Goal: Task Accomplishment & Management: Use online tool/utility

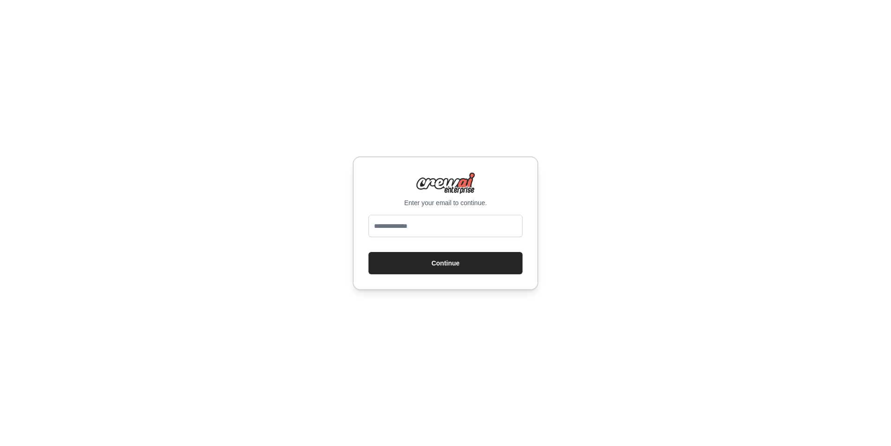
type input "**********"
click at [435, 234] on input "**********" at bounding box center [446, 226] width 154 height 22
click at [479, 228] on input "email" at bounding box center [446, 226] width 154 height 22
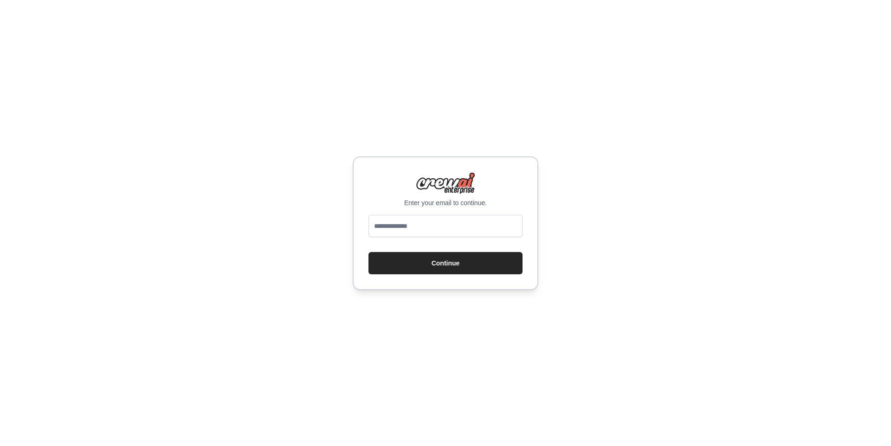
type input "**********"
click at [454, 262] on button "Continue" at bounding box center [446, 263] width 154 height 22
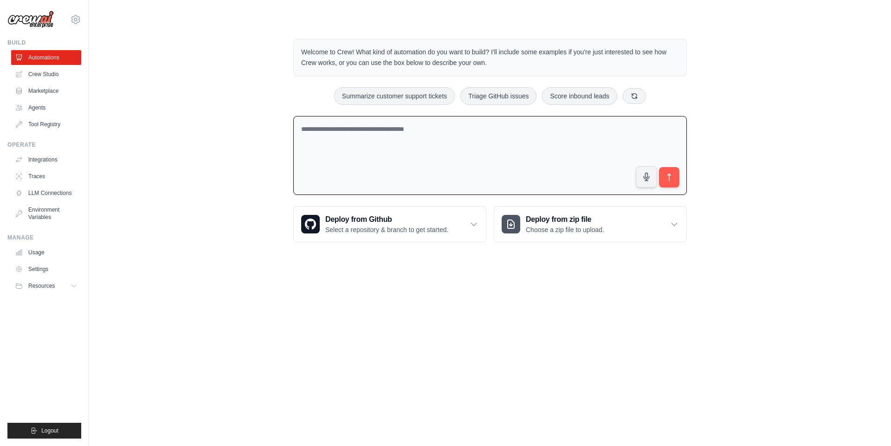
drag, startPoint x: 524, startPoint y: 118, endPoint x: 530, endPoint y: 130, distance: 13.5
click at [530, 130] on textarea at bounding box center [490, 155] width 394 height 79
click at [477, 220] on icon at bounding box center [473, 224] width 9 height 9
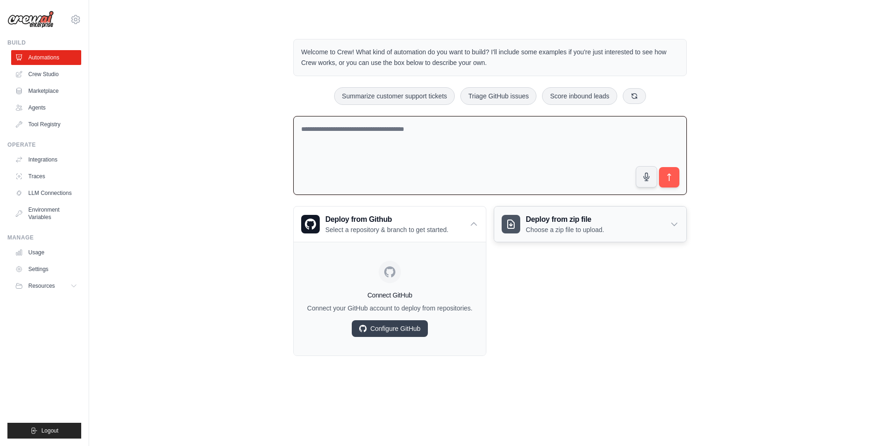
click at [606, 214] on div "Deploy from zip file Choose a zip file to upload." at bounding box center [590, 224] width 192 height 35
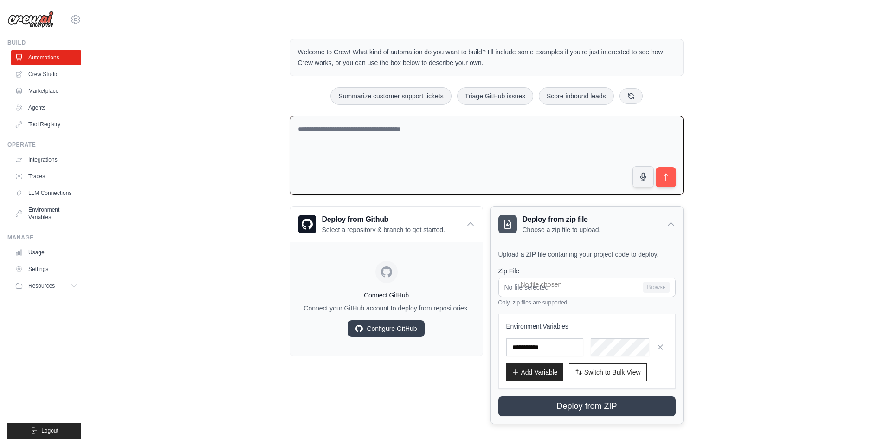
click at [606, 214] on div "Deploy from zip file Choose a zip file to upload." at bounding box center [587, 224] width 192 height 35
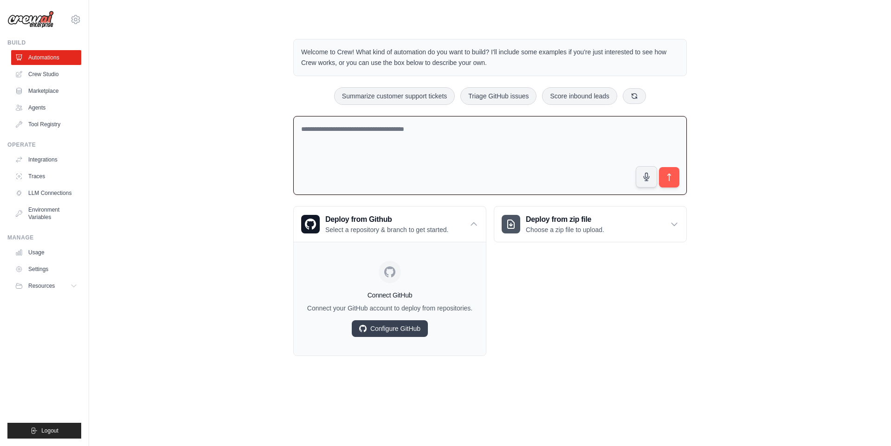
click at [420, 141] on textarea at bounding box center [490, 155] width 394 height 79
click at [460, 227] on div "Deploy from Github Select a repository & branch to get started." at bounding box center [390, 224] width 192 height 35
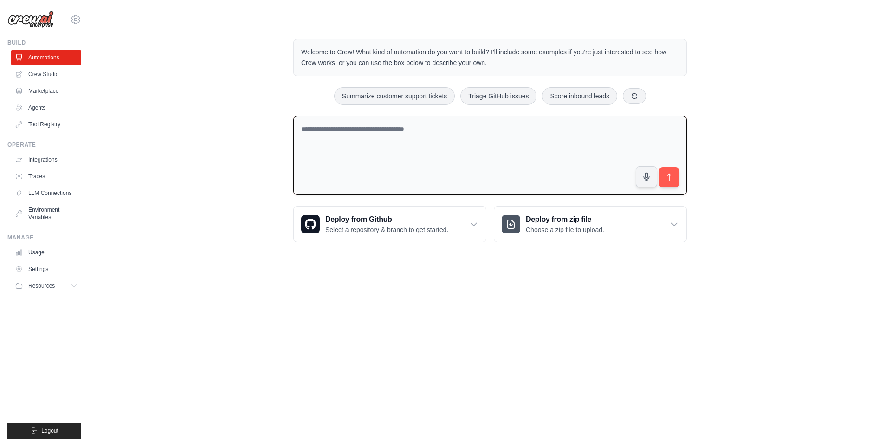
click at [442, 145] on textarea at bounding box center [490, 155] width 394 height 79
type textarea "**********"
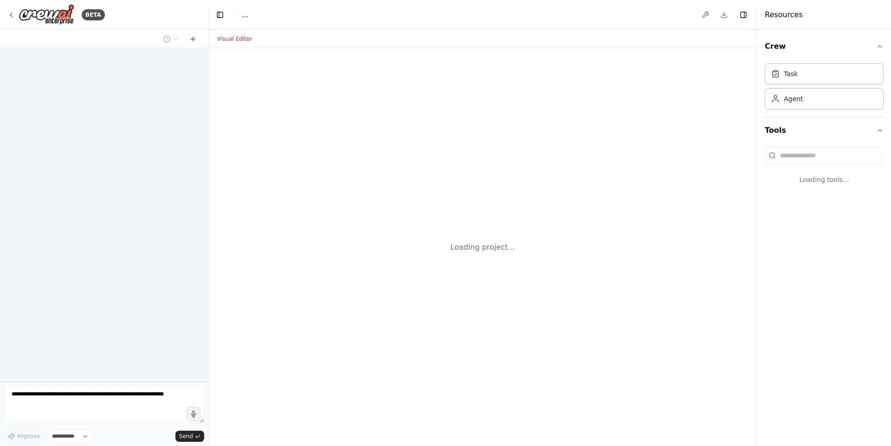
select select "****"
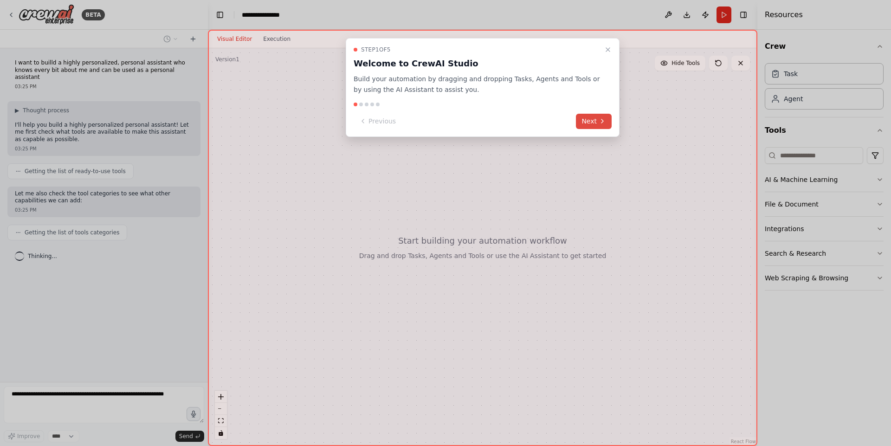
click at [597, 120] on button "Next" at bounding box center [594, 121] width 36 height 15
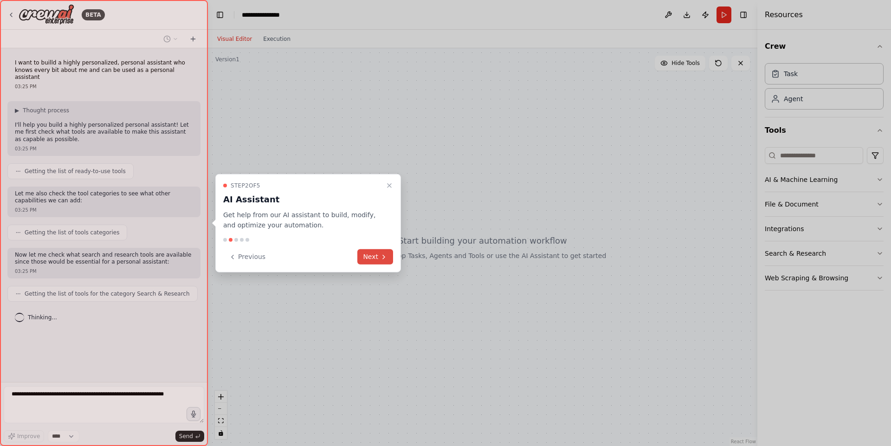
click at [377, 260] on button "Next" at bounding box center [375, 256] width 36 height 15
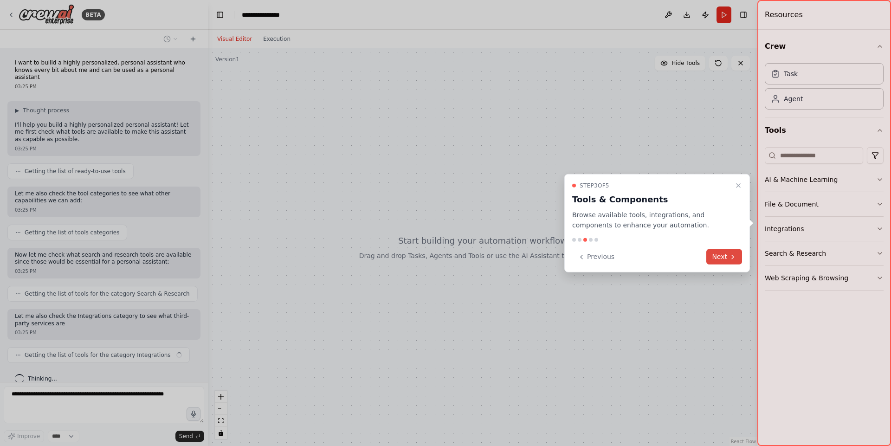
scroll to position [12, 0]
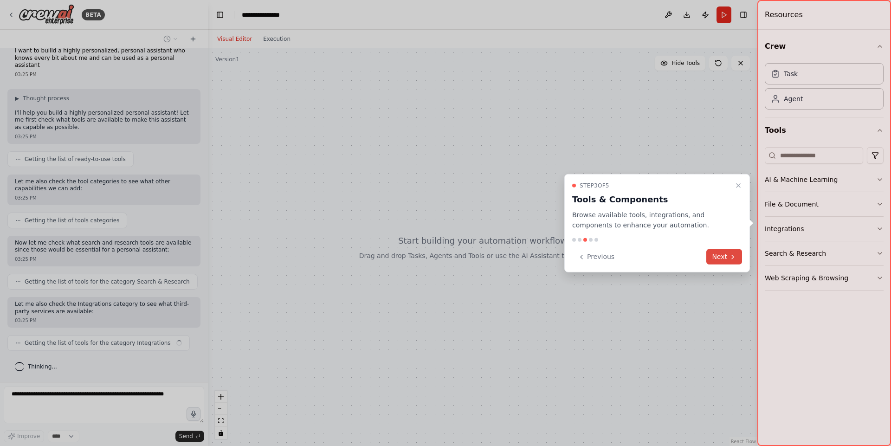
click at [723, 257] on button "Next" at bounding box center [725, 256] width 36 height 15
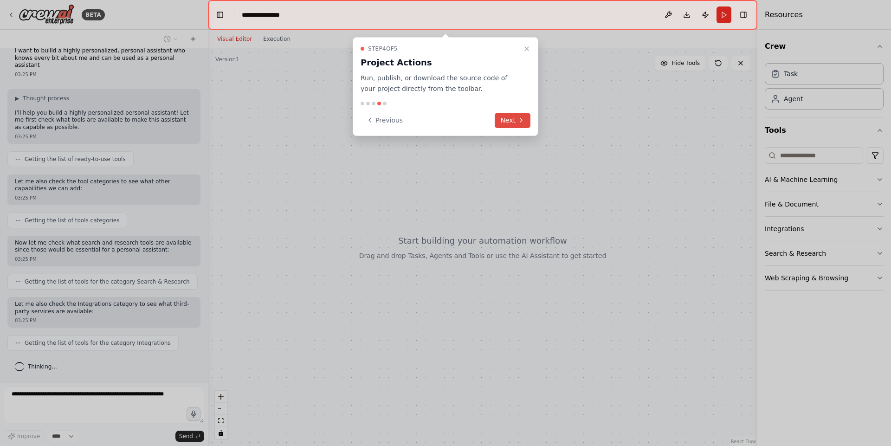
click at [515, 116] on button "Next" at bounding box center [513, 120] width 36 height 15
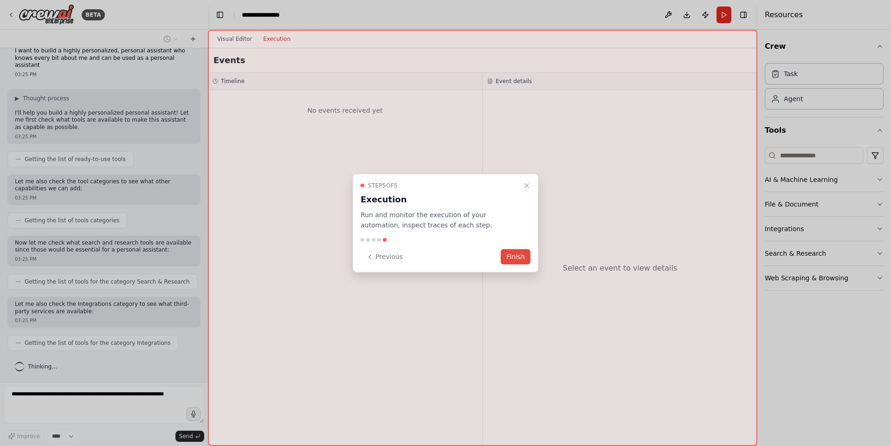
click at [520, 261] on button "Finish" at bounding box center [516, 256] width 30 height 15
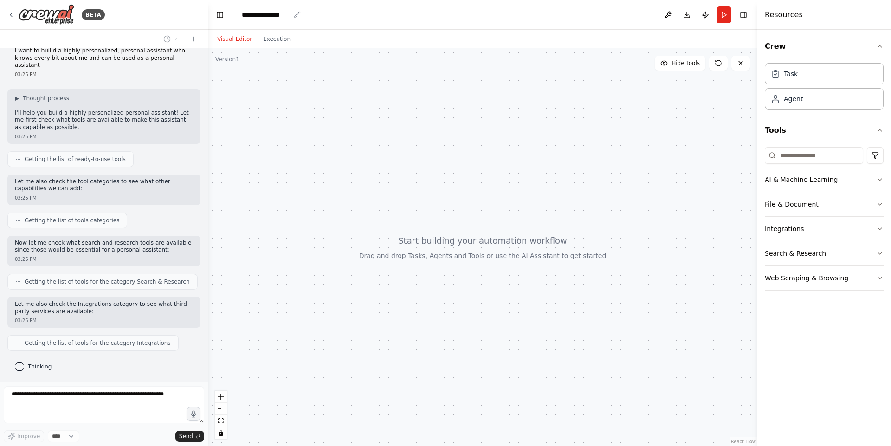
click at [272, 15] on div "**********" at bounding box center [266, 14] width 48 height 9
click at [272, 15] on div "**********" at bounding box center [277, 14] width 70 height 9
click at [301, 14] on div "**********" at bounding box center [277, 14] width 70 height 9
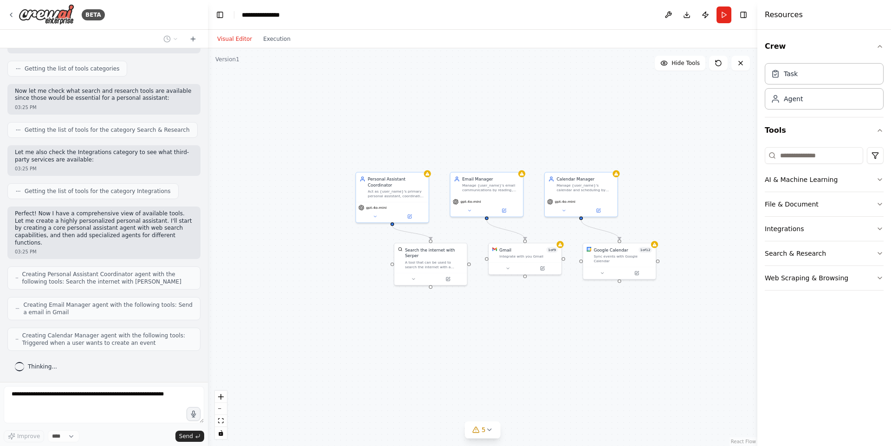
scroll to position [195, 0]
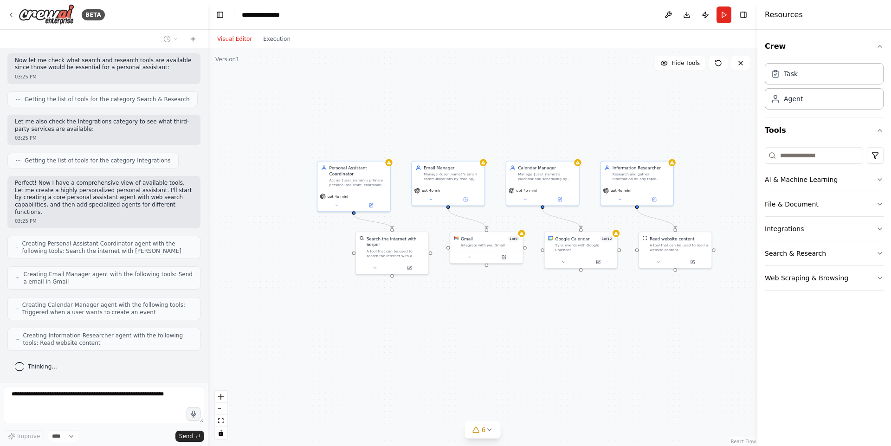
drag, startPoint x: 532, startPoint y: 307, endPoint x: 487, endPoint y: 291, distance: 47.3
click at [487, 291] on div ".deletable-edge-delete-btn { width: 20px; height: 20px; border: 0px solid #ffff…" at bounding box center [483, 247] width 550 height 398
click at [295, 13] on icon "breadcrumb" at bounding box center [296, 14] width 7 height 7
click at [274, 16] on div "**********" at bounding box center [266, 14] width 48 height 9
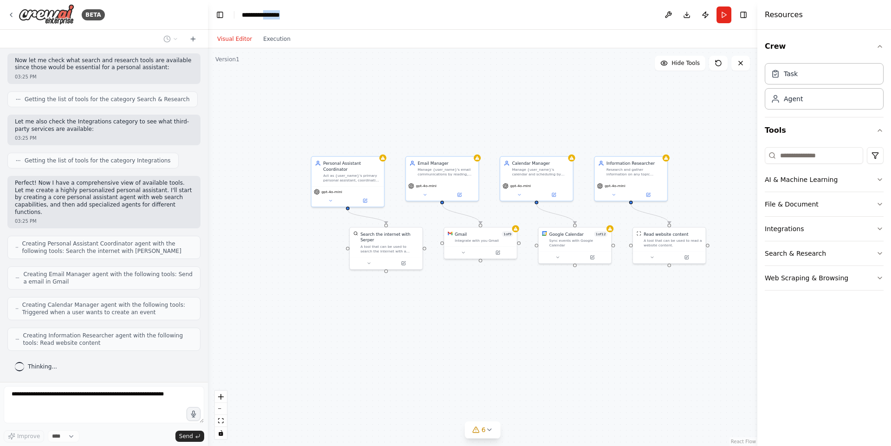
click at [274, 16] on div "**********" at bounding box center [277, 14] width 70 height 9
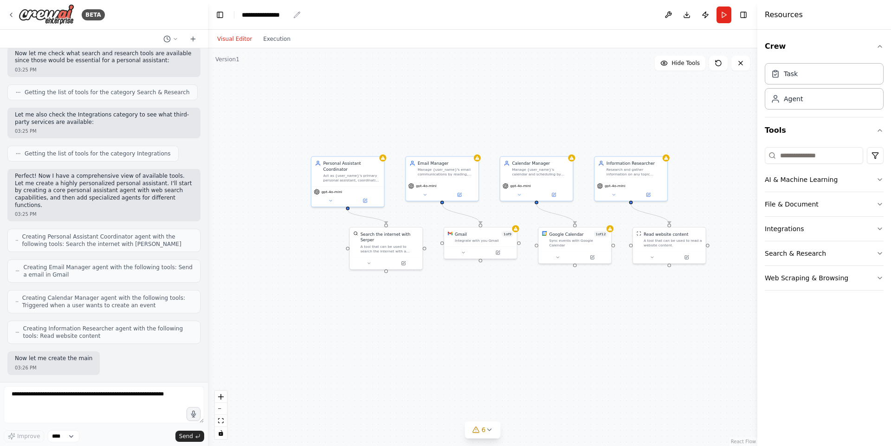
scroll to position [249, 0]
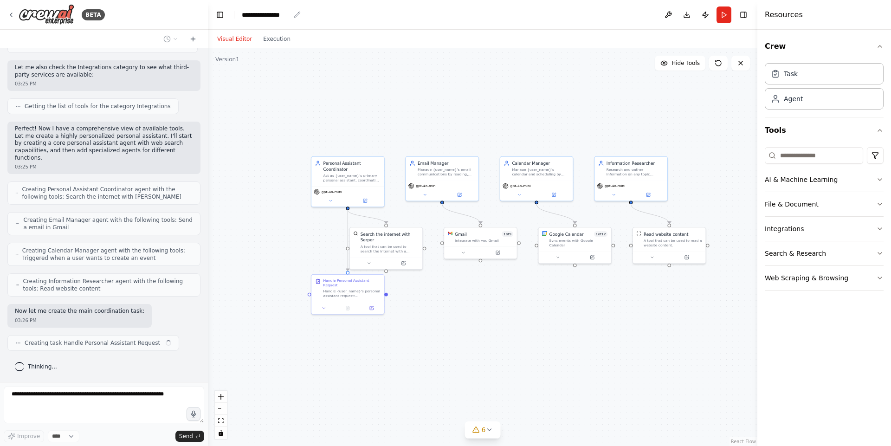
click at [274, 16] on div "**********" at bounding box center [266, 14] width 48 height 9
click at [274, 16] on div "**********" at bounding box center [277, 14] width 70 height 9
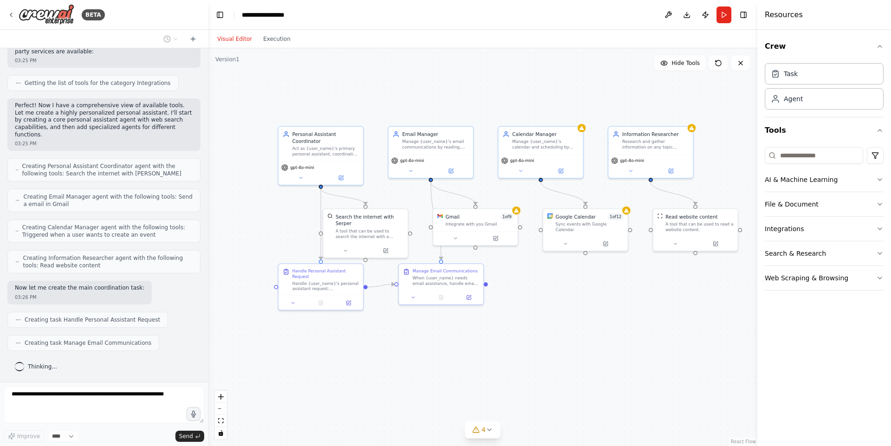
click at [285, 319] on div ".deletable-edge-delete-btn { width: 20px; height: 20px; border: 0px solid #ffff…" at bounding box center [483, 247] width 550 height 398
drag, startPoint x: 313, startPoint y: 279, endPoint x: 247, endPoint y: 277, distance: 66.4
click at [247, 277] on div "Handle Personal Assistant Request Handle {user_name}'s personal assistant reque…" at bounding box center [264, 278] width 67 height 23
drag, startPoint x: 434, startPoint y: 275, endPoint x: 429, endPoint y: 314, distance: 39.3
click at [429, 314] on div "Manage Email Communications When {user_name} needs email assistance, handle ema…" at bounding box center [442, 317] width 67 height 18
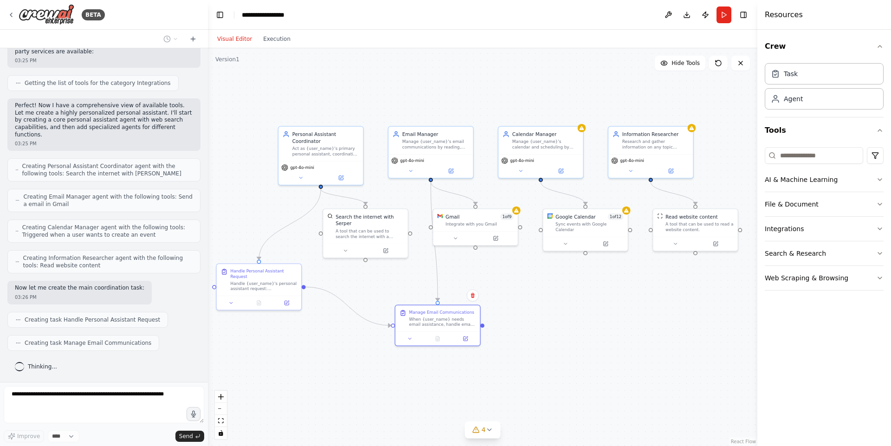
click at [598, 278] on div ".deletable-edge-delete-btn { width: 20px; height: 20px; border: 0px solid #ffff…" at bounding box center [483, 247] width 550 height 398
click at [592, 212] on div "Google Calendar" at bounding box center [576, 215] width 40 height 7
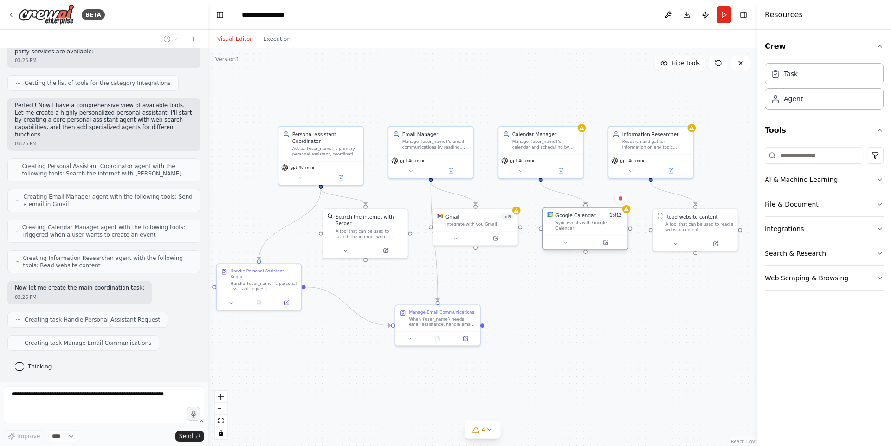
click at [592, 212] on div "Google Calendar" at bounding box center [576, 215] width 40 height 7
click at [569, 239] on button at bounding box center [565, 243] width 39 height 8
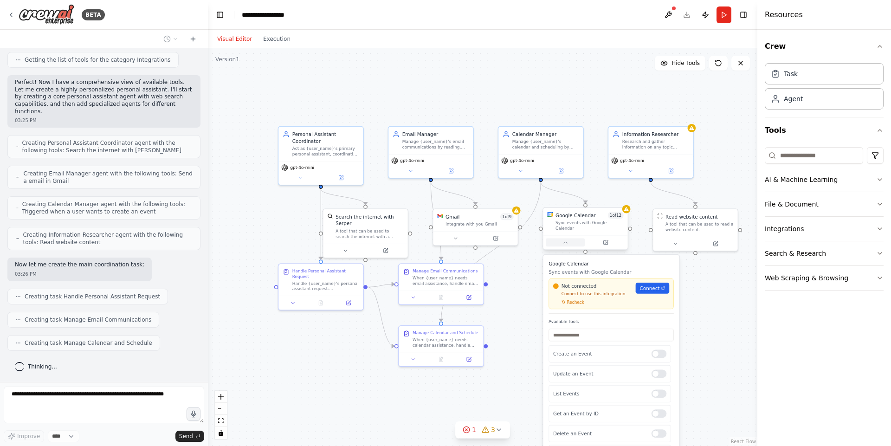
click at [569, 239] on button at bounding box center [565, 243] width 39 height 8
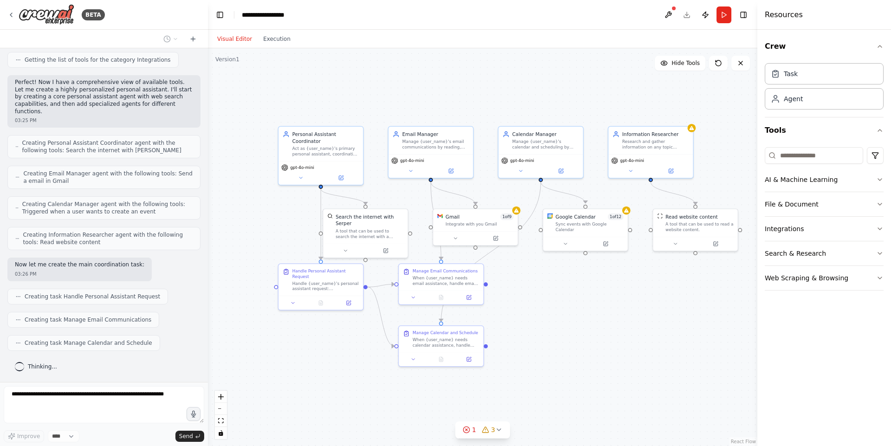
scroll to position [318, 0]
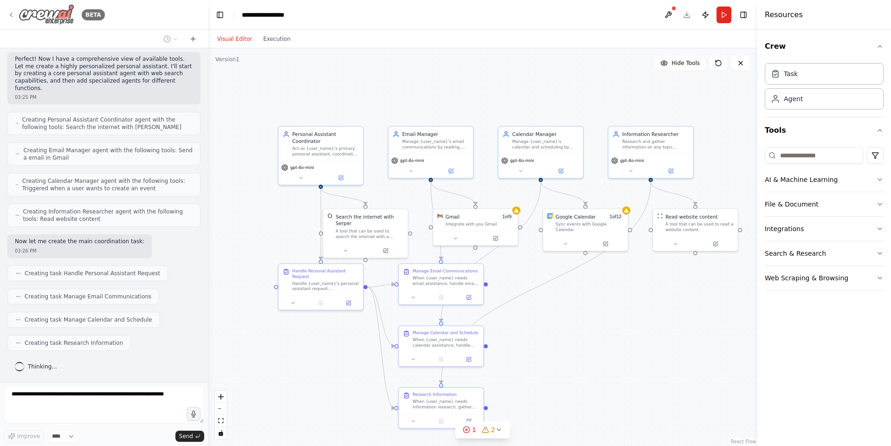
click at [10, 16] on icon at bounding box center [10, 14] width 7 height 7
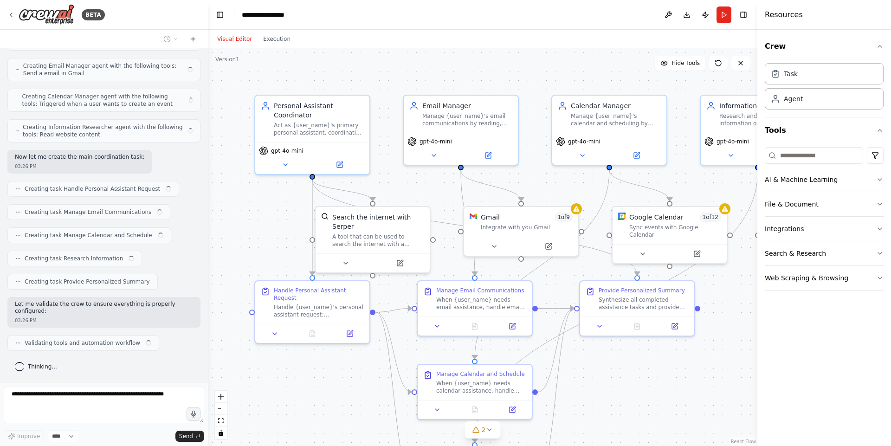
scroll to position [403, 0]
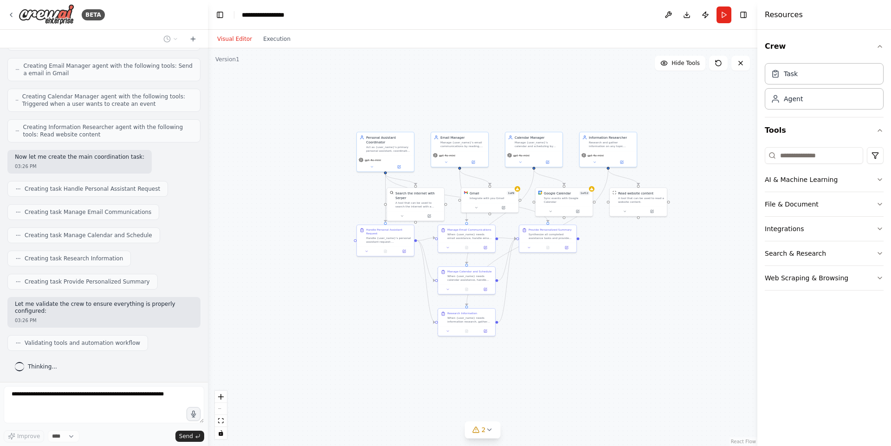
drag, startPoint x: 634, startPoint y: 380, endPoint x: 555, endPoint y: 283, distance: 125.4
click at [555, 283] on div ".deletable-edge-delete-btn { width: 20px; height: 20px; border: 0px solid #ffff…" at bounding box center [483, 247] width 550 height 398
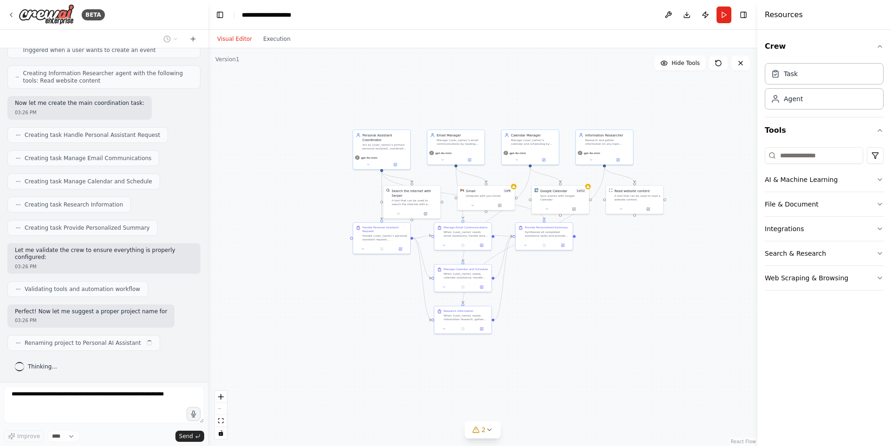
scroll to position [464, 0]
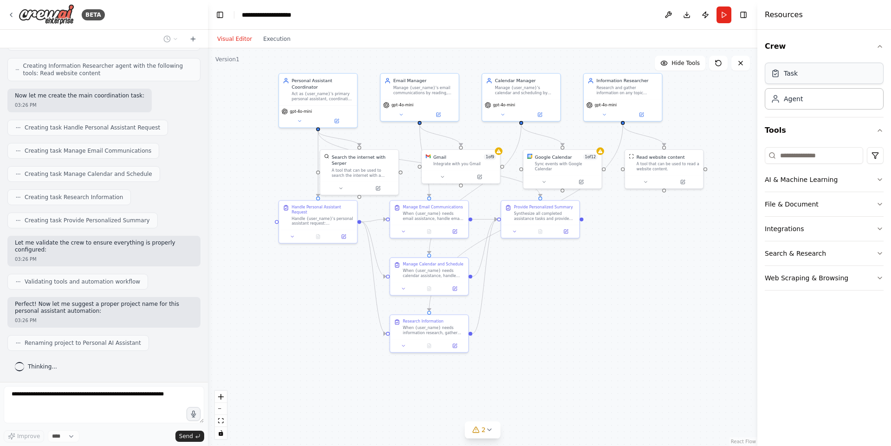
click at [843, 69] on div "Task" at bounding box center [824, 73] width 119 height 21
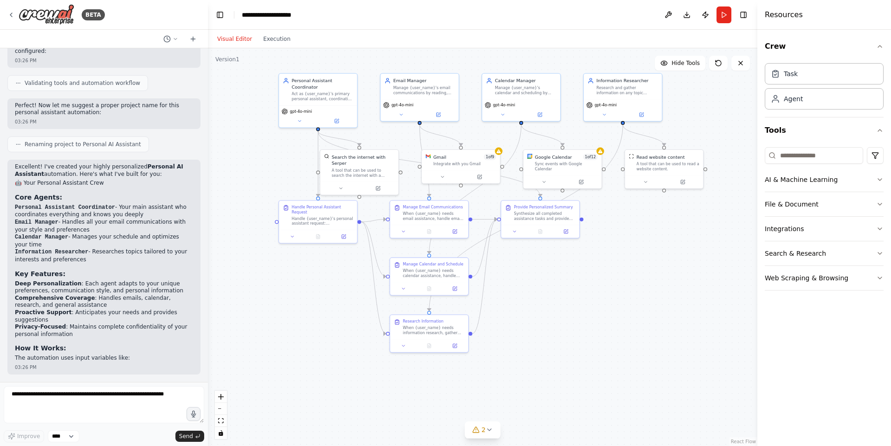
click at [840, 341] on div "Crew Task Agent Tools AI & Machine Learning File & Document Integrations Search…" at bounding box center [825, 238] width 134 height 416
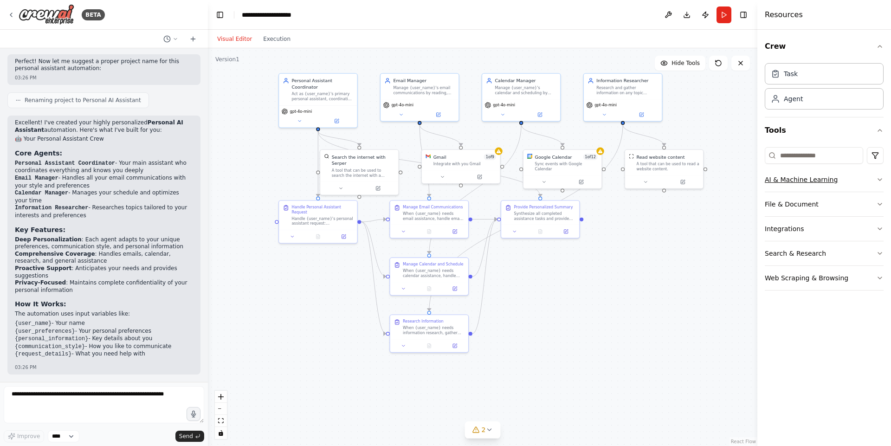
click at [862, 176] on button "AI & Machine Learning" at bounding box center [824, 180] width 119 height 24
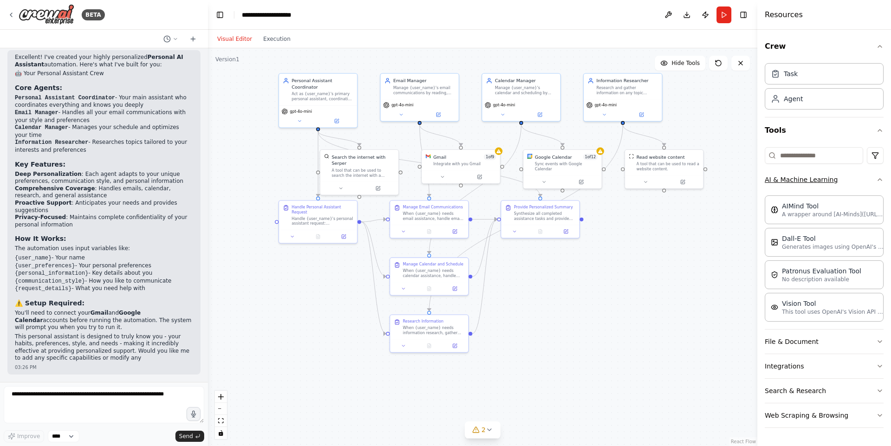
scroll to position [784, 0]
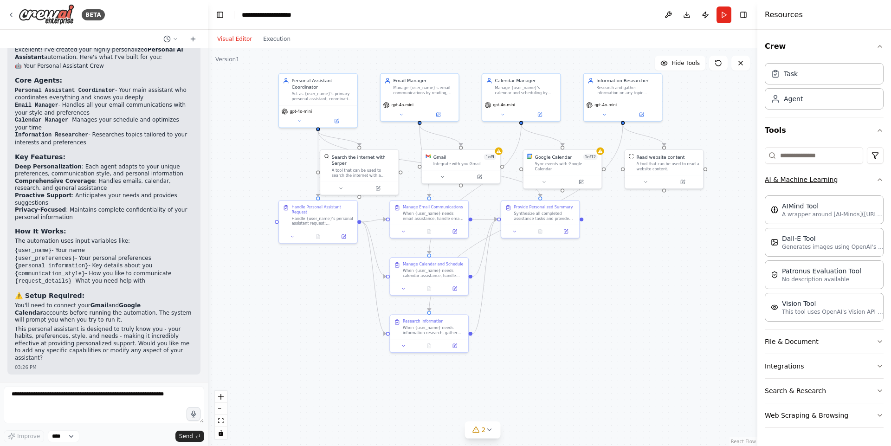
click at [862, 176] on button "AI & Machine Learning" at bounding box center [824, 180] width 119 height 24
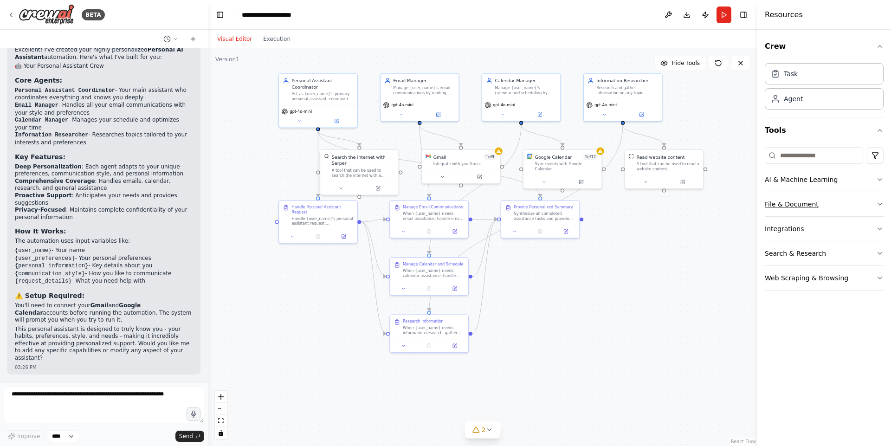
click at [859, 206] on button "File & Document" at bounding box center [824, 204] width 119 height 24
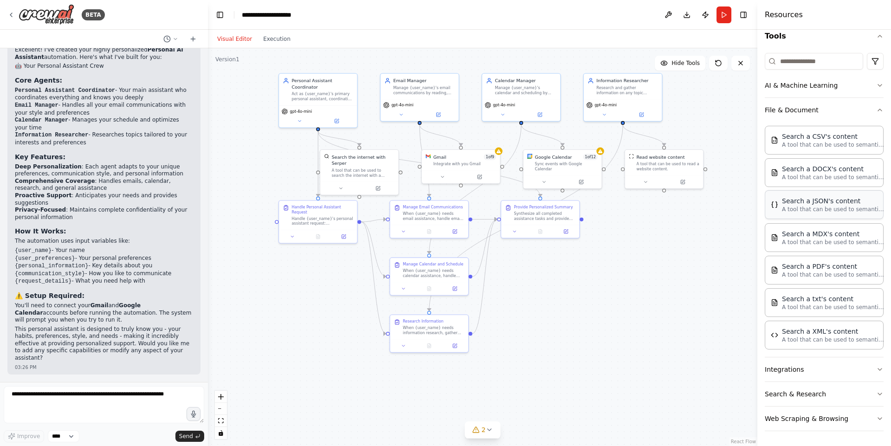
scroll to position [0, 0]
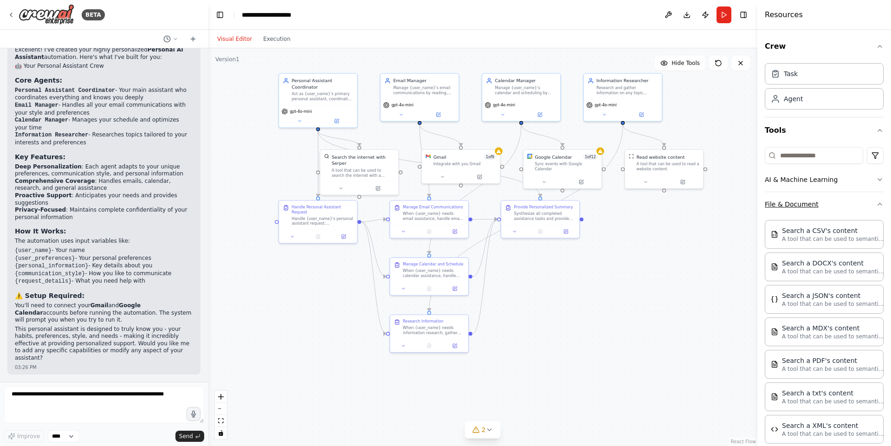
click at [857, 209] on button "File & Document" at bounding box center [824, 204] width 119 height 24
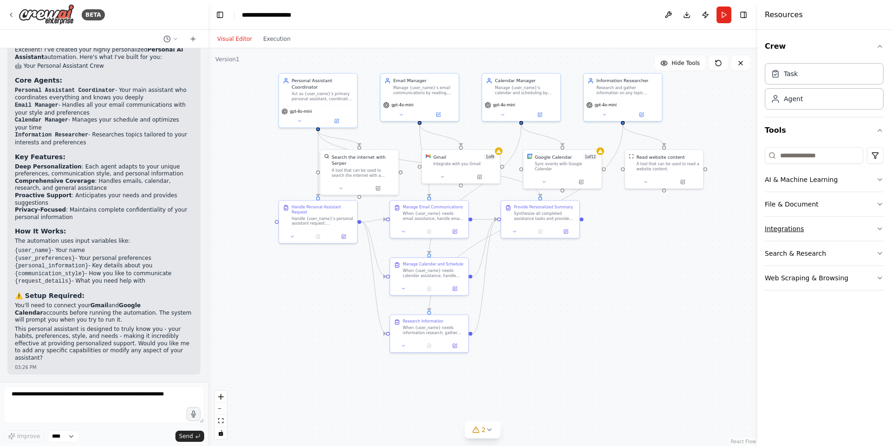
click at [857, 233] on button "Integrations" at bounding box center [824, 229] width 119 height 24
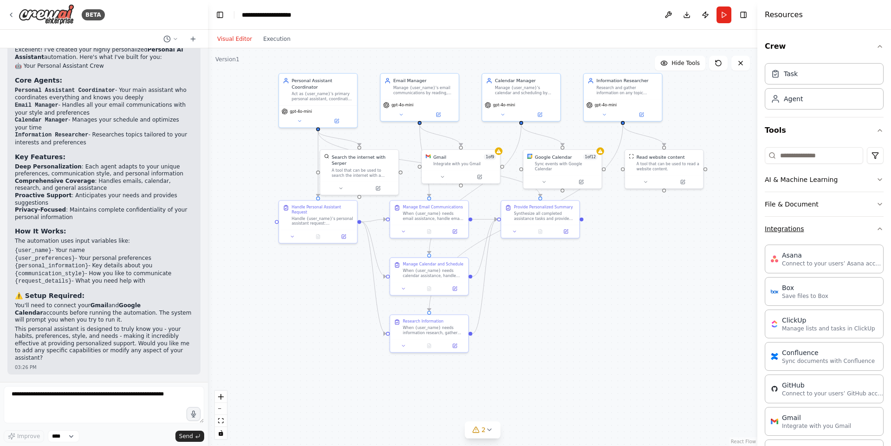
click at [857, 233] on button "Integrations" at bounding box center [824, 229] width 119 height 24
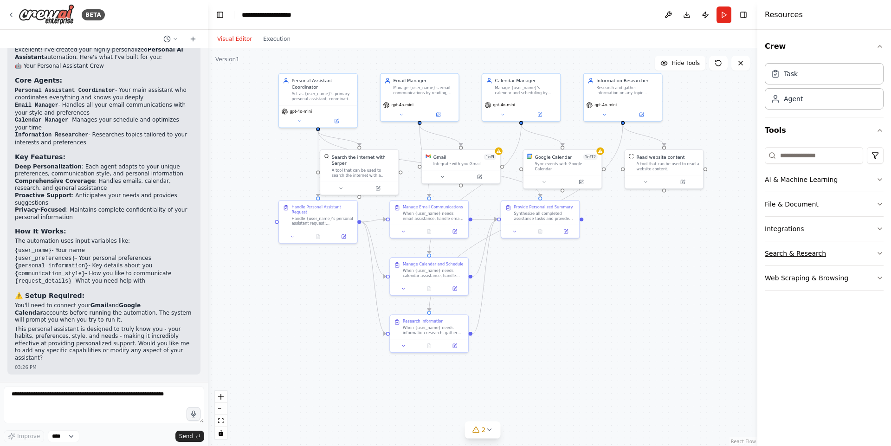
click at [862, 260] on button "Search & Research" at bounding box center [824, 253] width 119 height 24
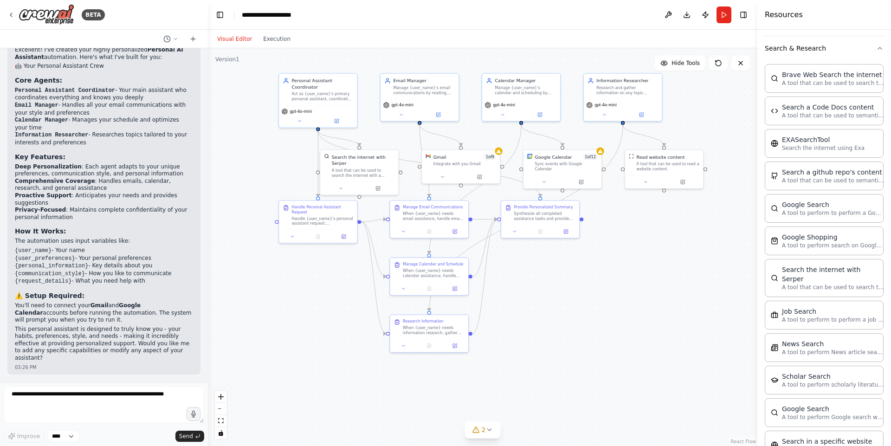
scroll to position [189, 0]
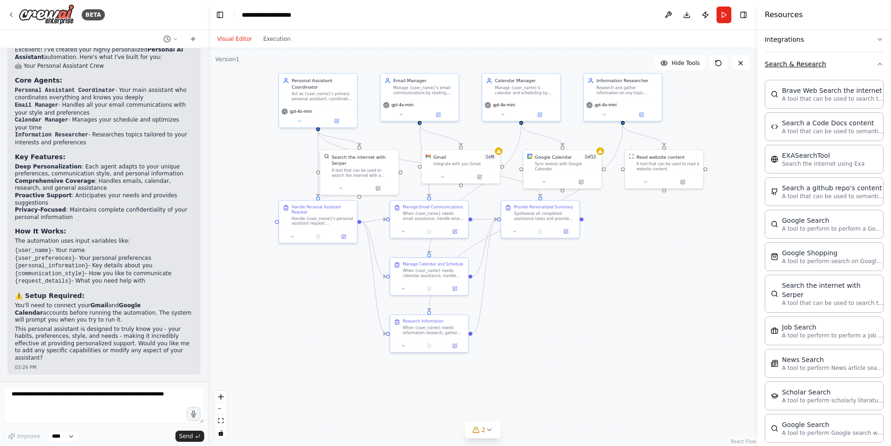
click at [828, 60] on button "Search & Research" at bounding box center [824, 64] width 119 height 24
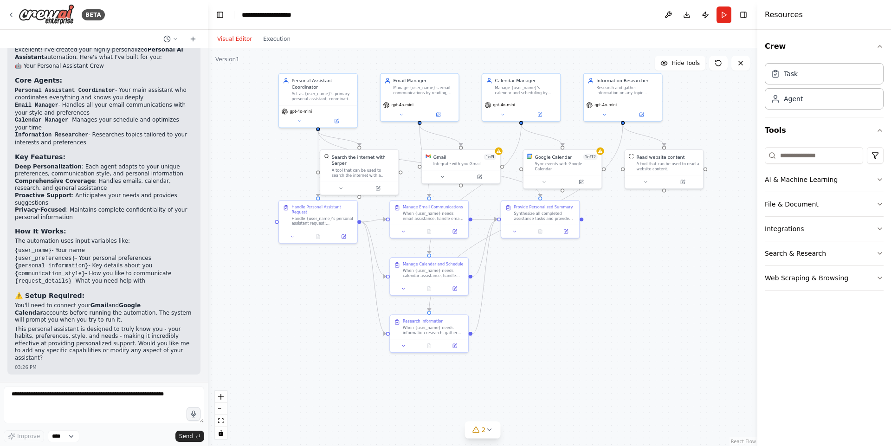
click at [832, 276] on button "Web Scraping & Browsing" at bounding box center [824, 278] width 119 height 24
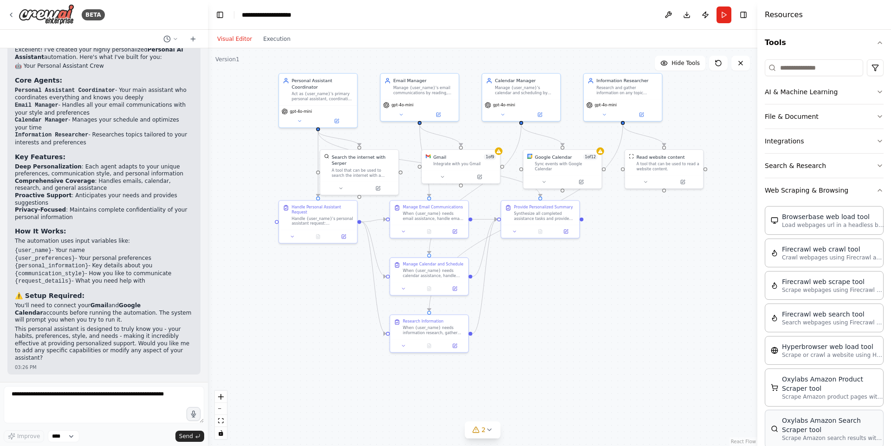
scroll to position [39, 0]
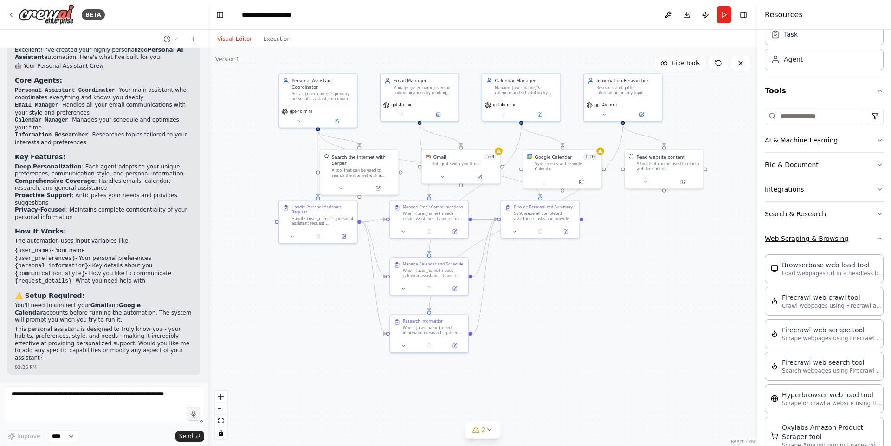
click at [876, 240] on icon "button" at bounding box center [879, 238] width 7 height 7
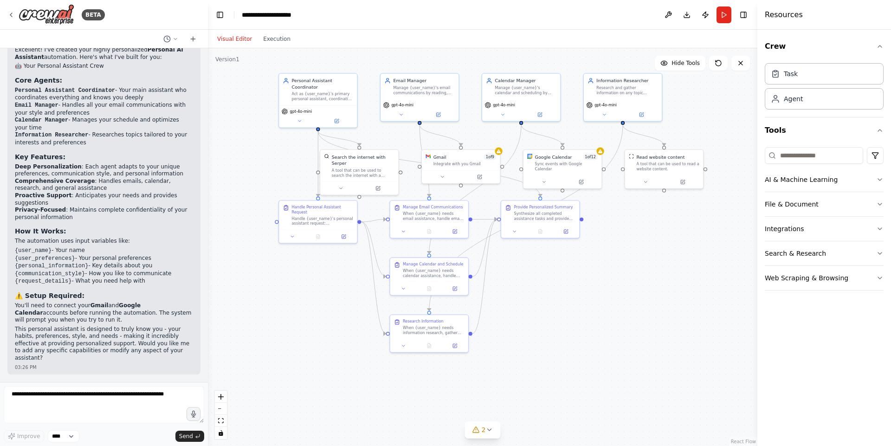
click at [135, 193] on li "Proactive Support : Anticipates your needs and provides suggestions" at bounding box center [104, 199] width 178 height 14
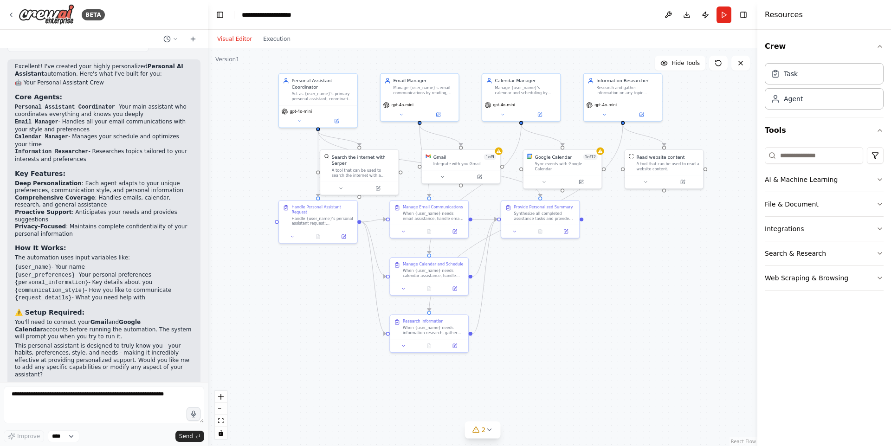
scroll to position [784, 0]
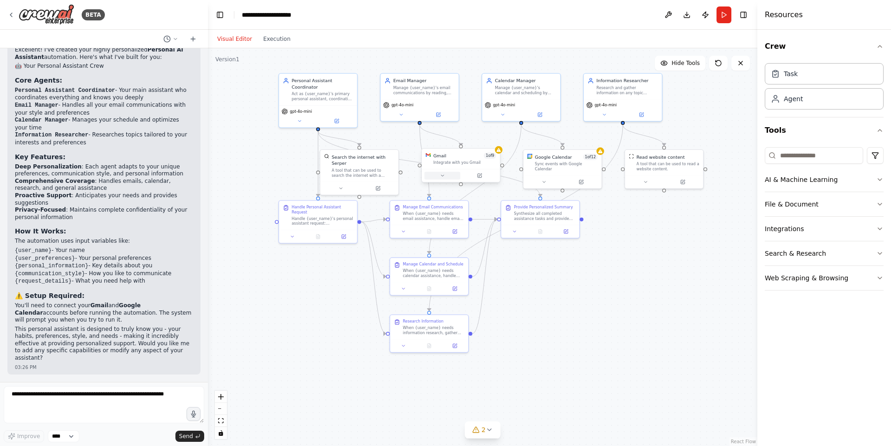
click at [442, 175] on icon at bounding box center [442, 175] width 2 height 1
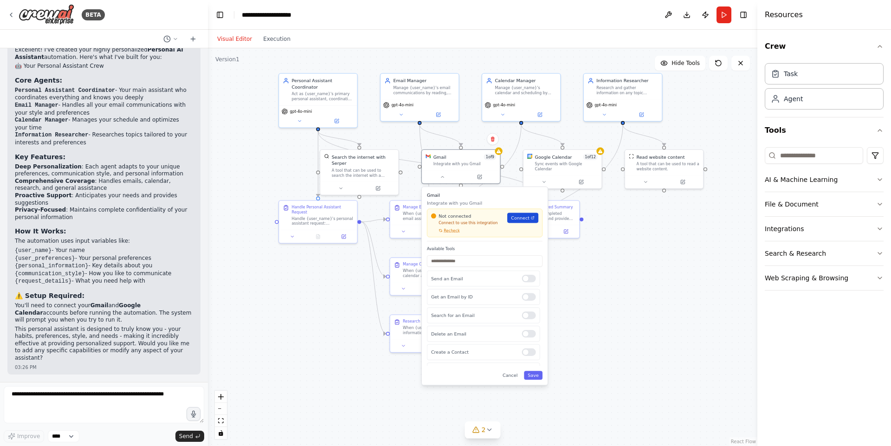
click at [522, 214] on link "Connect" at bounding box center [522, 218] width 31 height 10
click at [651, 251] on div ".deletable-edge-delete-btn { width: 20px; height: 20px; border: 0px solid #ffff…" at bounding box center [483, 247] width 550 height 398
click at [614, 292] on div ".deletable-edge-delete-btn { width: 20px; height: 20px; border: 0px solid #ffff…" at bounding box center [483, 247] width 550 height 398
click at [440, 174] on icon at bounding box center [442, 175] width 5 height 5
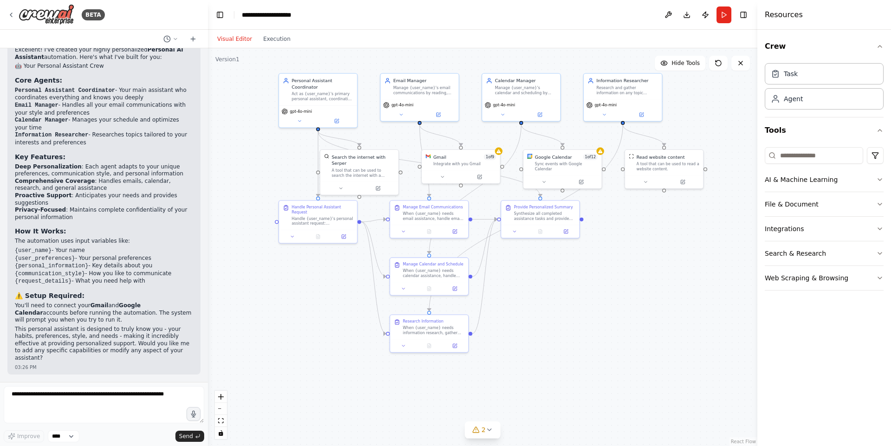
click at [597, 284] on div ".deletable-edge-delete-btn { width: 20px; height: 20px; border: 0px solid #ffff…" at bounding box center [483, 247] width 550 height 398
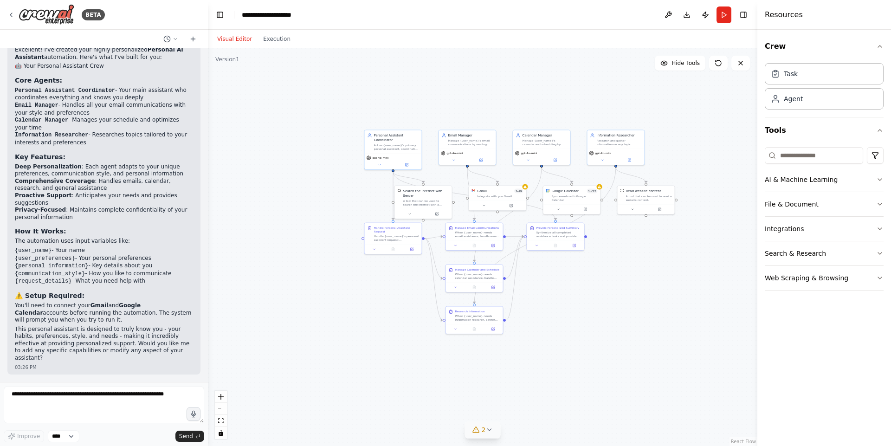
click at [491, 430] on icon at bounding box center [489, 429] width 7 height 7
click at [589, 373] on icon at bounding box center [592, 375] width 7 height 7
click at [727, 16] on button "Run" at bounding box center [724, 14] width 15 height 17
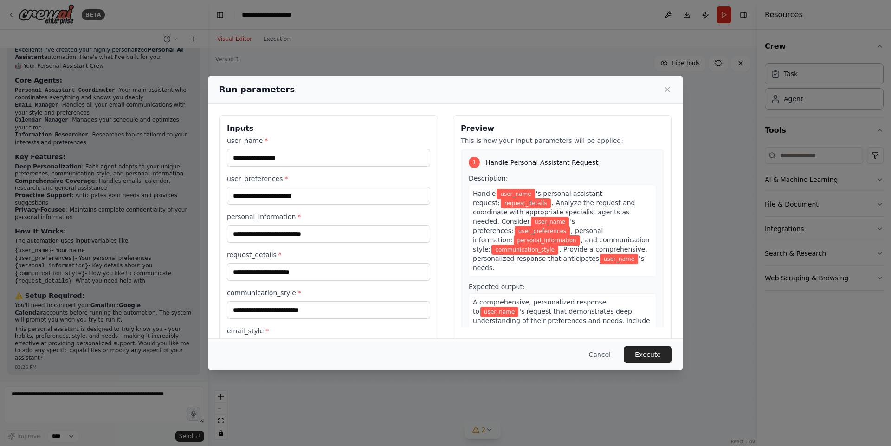
click at [544, 175] on div "Description: Handle user_name 's personal assistant request: request_details . …" at bounding box center [563, 225] width 188 height 103
click at [512, 189] on span "user_name" at bounding box center [516, 194] width 38 height 10
click at [553, 190] on span "'s personal assistant request:" at bounding box center [538, 198] width 130 height 17
click at [513, 199] on span "request_details" at bounding box center [526, 203] width 50 height 10
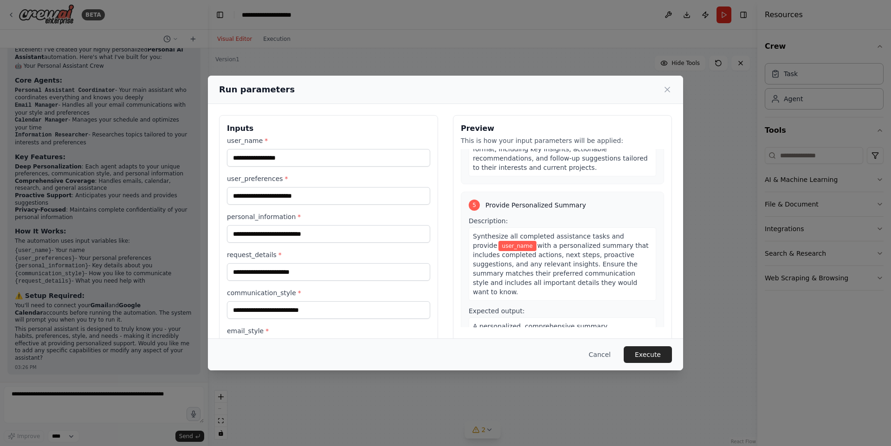
scroll to position [0, 0]
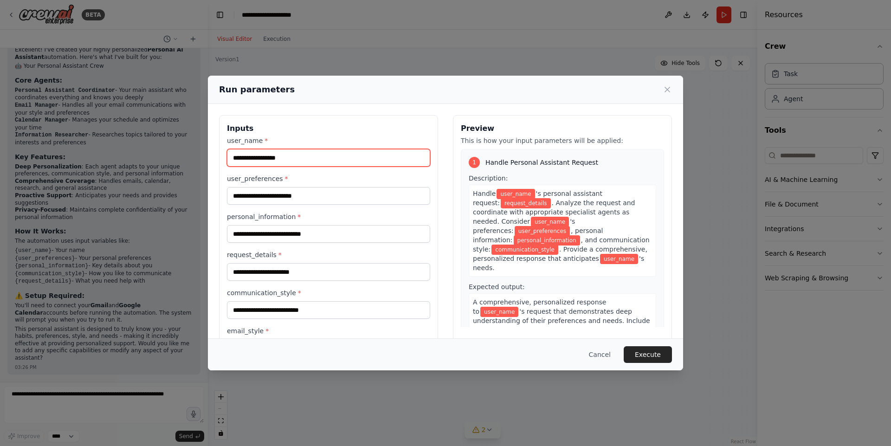
click at [278, 161] on input "user_name *" at bounding box center [328, 158] width 203 height 18
type input "**********"
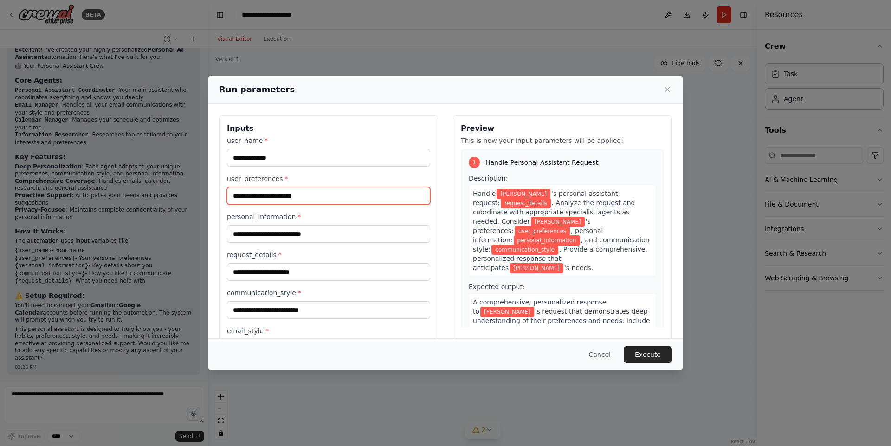
click at [327, 197] on input "user_preferences *" at bounding box center [328, 196] width 203 height 18
type input "**********"
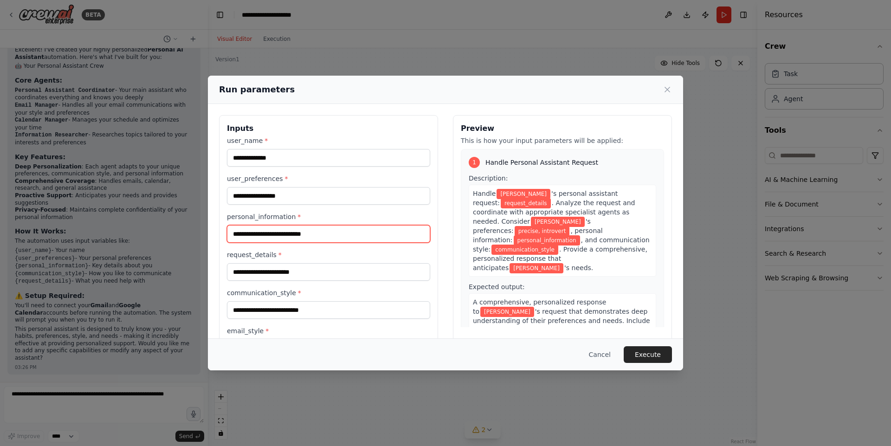
click at [330, 234] on input "personal_information *" at bounding box center [328, 234] width 203 height 18
type input "**********"
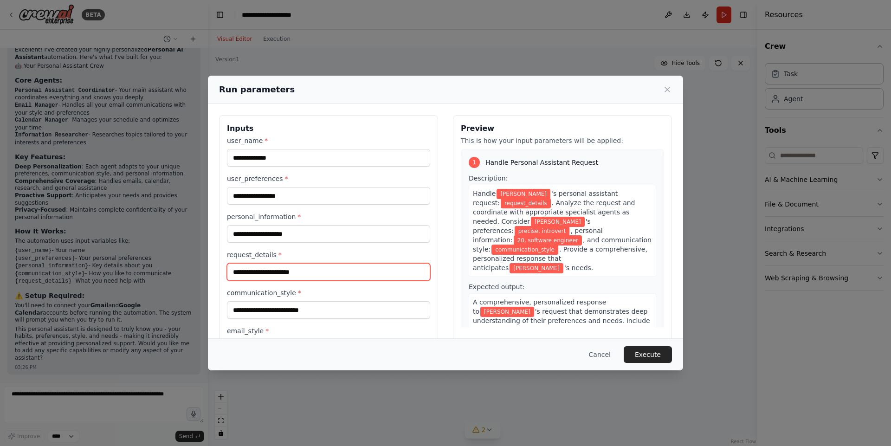
click at [317, 273] on input "request_details *" at bounding box center [328, 272] width 203 height 18
click at [611, 355] on button "Cancel" at bounding box center [600, 354] width 37 height 17
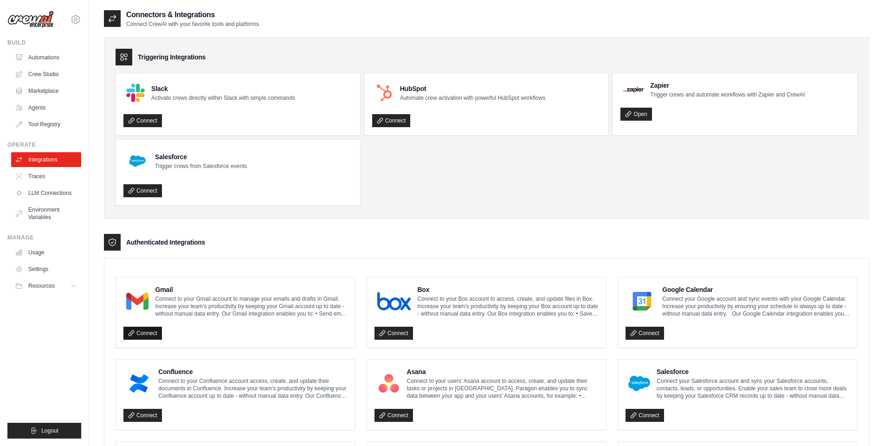
click at [138, 331] on link "Connect" at bounding box center [142, 333] width 39 height 13
click at [167, 288] on h4 "Gmail" at bounding box center [251, 289] width 193 height 9
click at [223, 315] on p "Connect to your Gmail account to manage your emails and drafts in Gmail. Increa…" at bounding box center [251, 306] width 193 height 22
click at [140, 330] on link "Connect" at bounding box center [142, 333] width 39 height 13
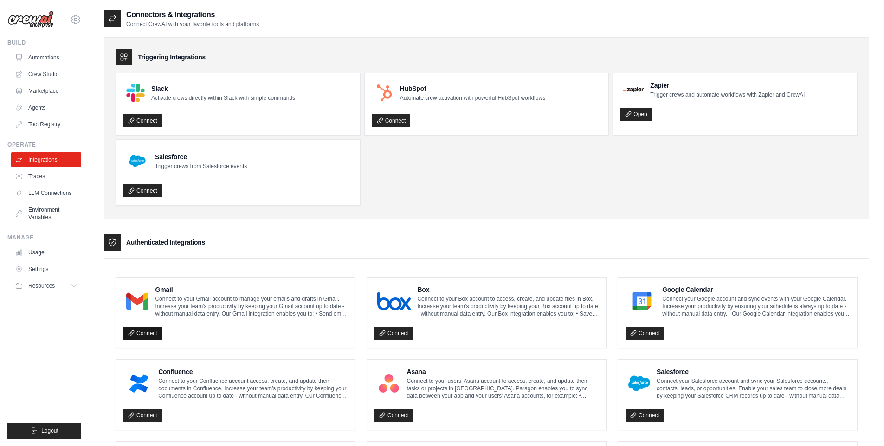
click at [140, 330] on link "Connect" at bounding box center [142, 333] width 39 height 13
click at [641, 308] on img at bounding box center [642, 301] width 27 height 19
click at [638, 341] on div "Google Calendar Connect your Google account and sync events with your Google Ca…" at bounding box center [737, 313] width 239 height 70
click at [652, 331] on link "Connect" at bounding box center [645, 333] width 39 height 13
